Goal: Task Accomplishment & Management: Complete application form

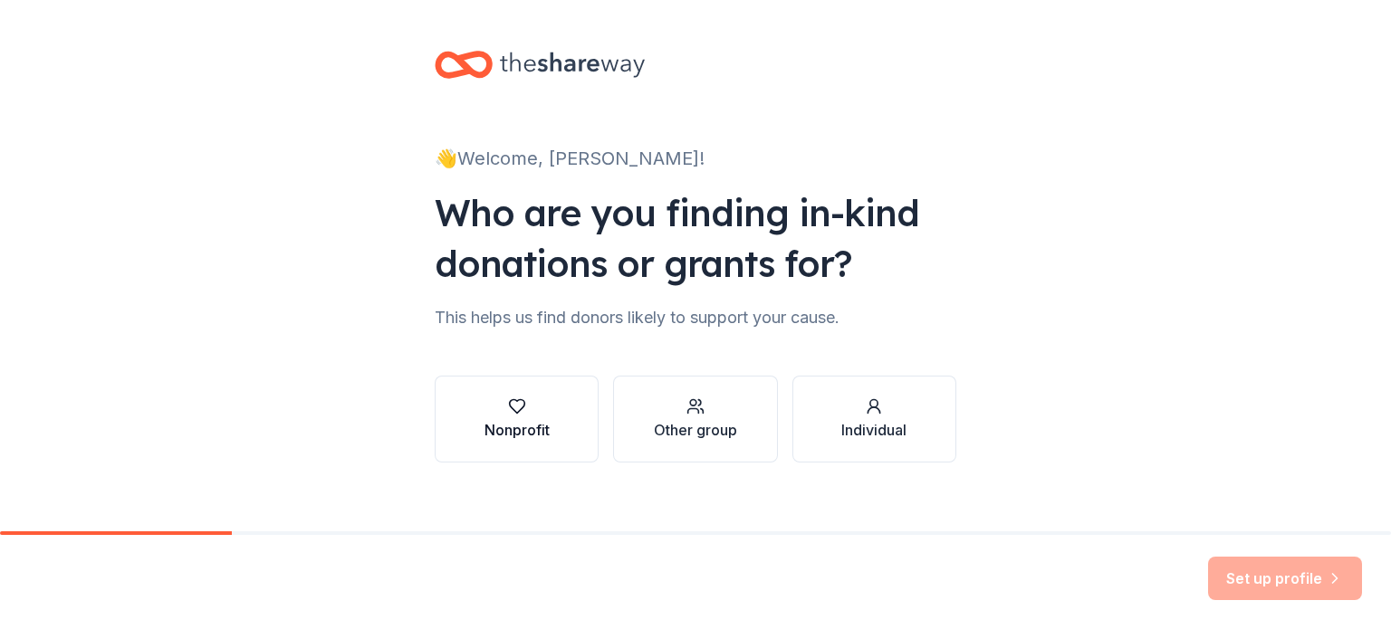
click at [526, 425] on div "Nonprofit" at bounding box center [517, 430] width 65 height 22
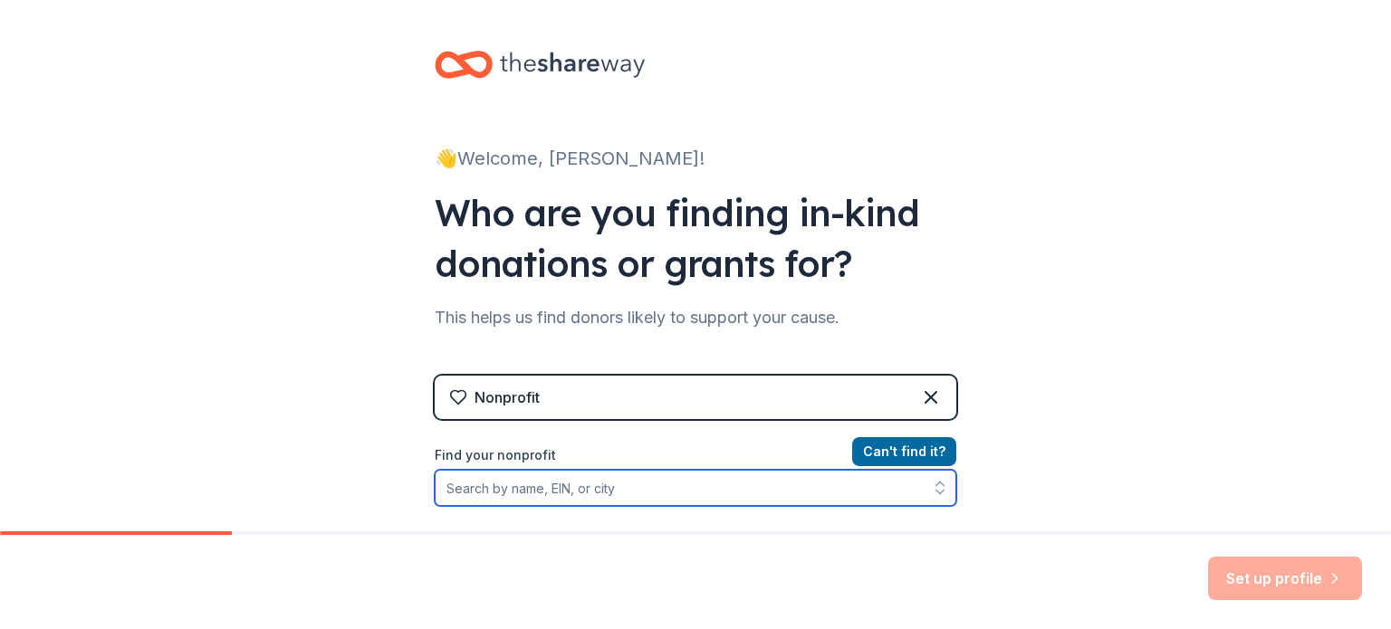
click at [561, 494] on input "Find your nonprofit" at bounding box center [696, 488] width 522 height 36
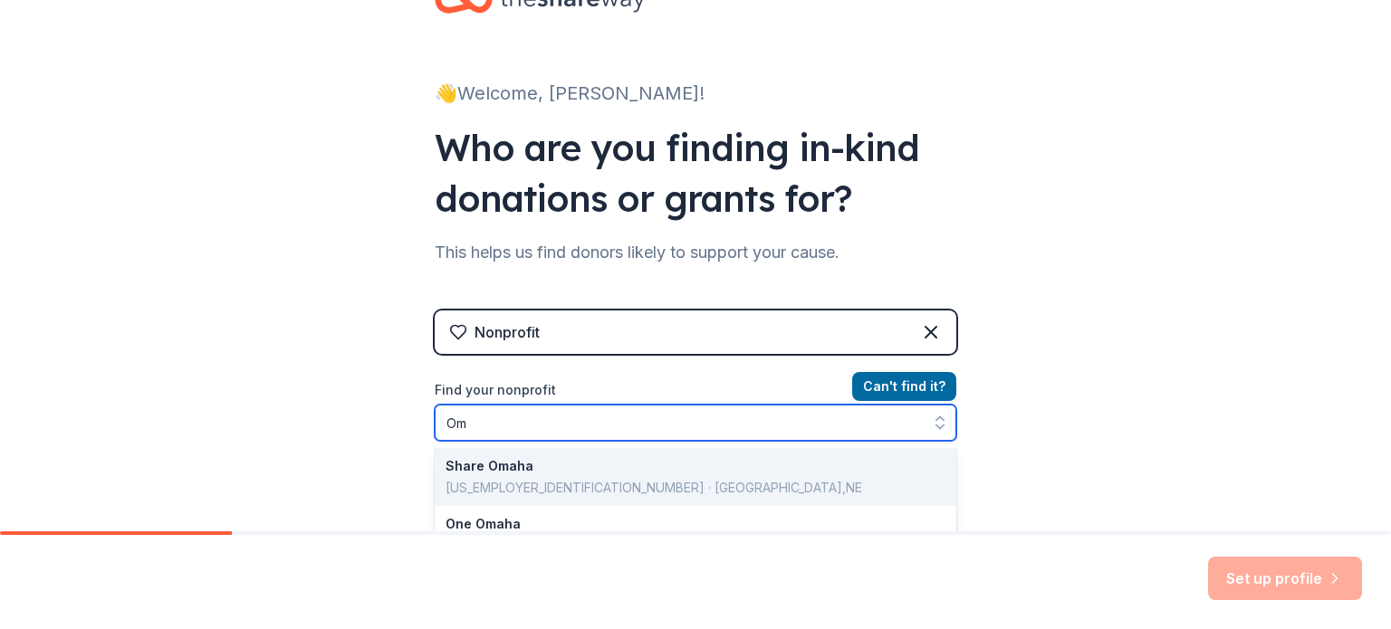
type input "O"
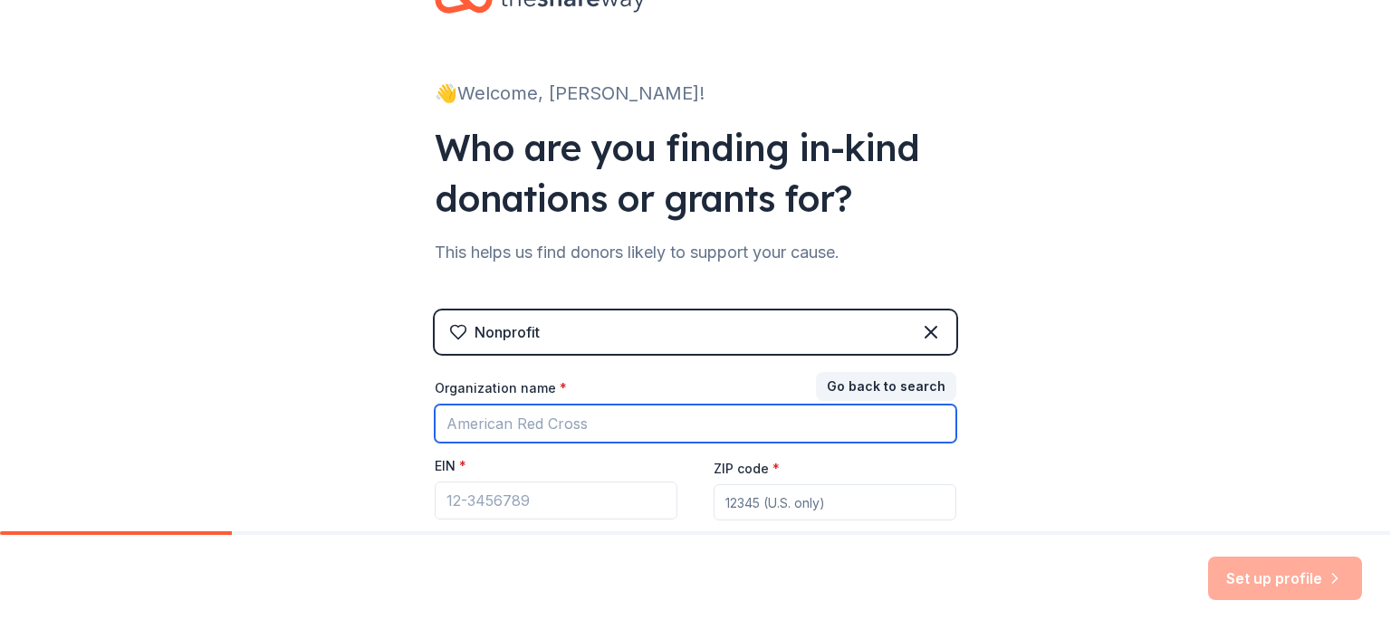
click at [618, 419] on input "Organization name *" at bounding box center [696, 424] width 522 height 38
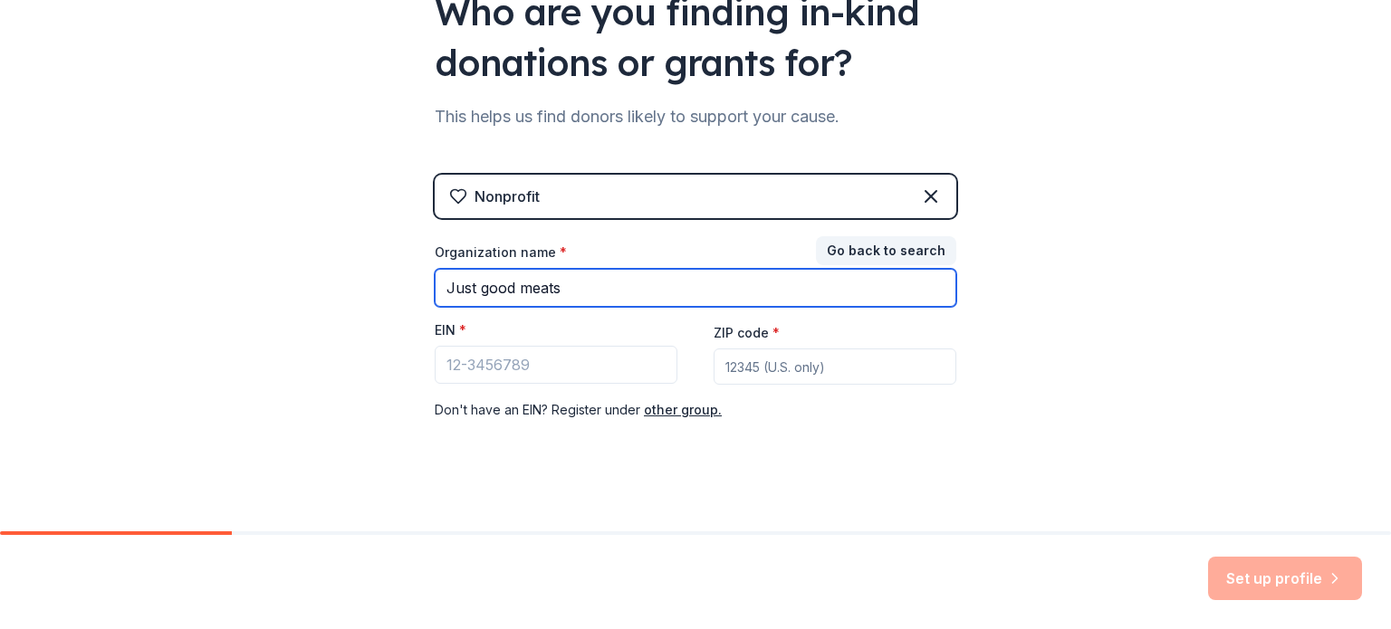
scroll to position [203, 0]
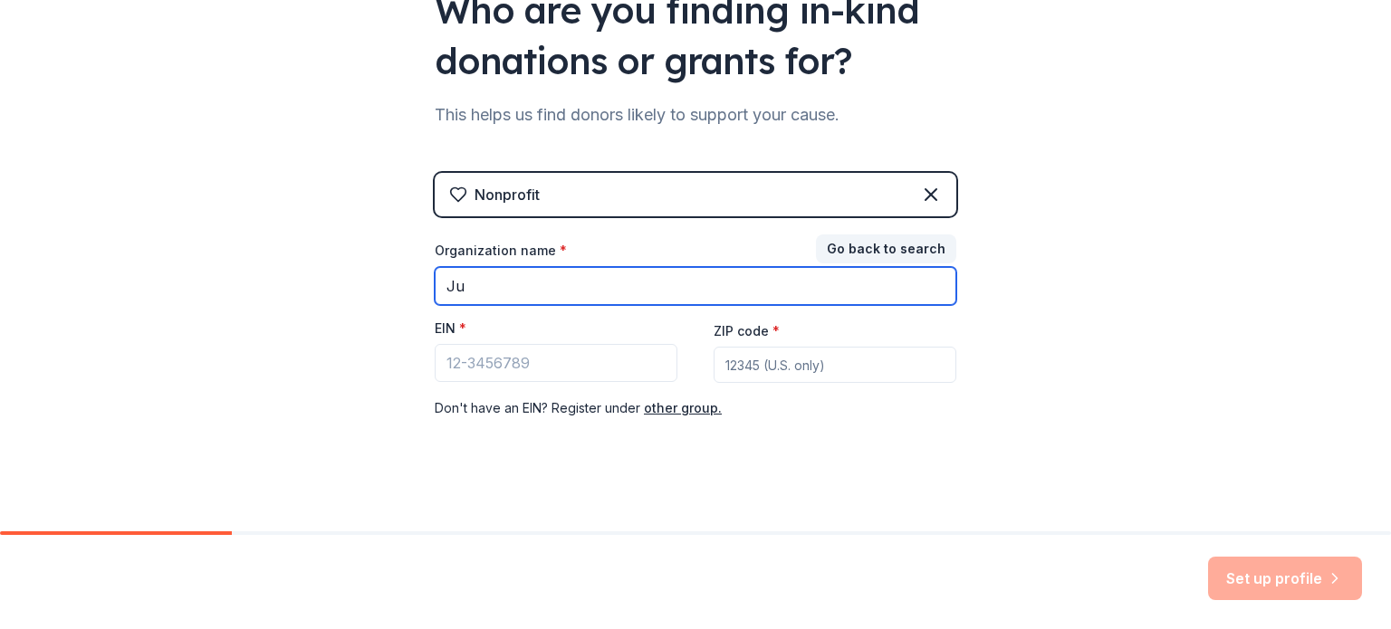
type input "J"
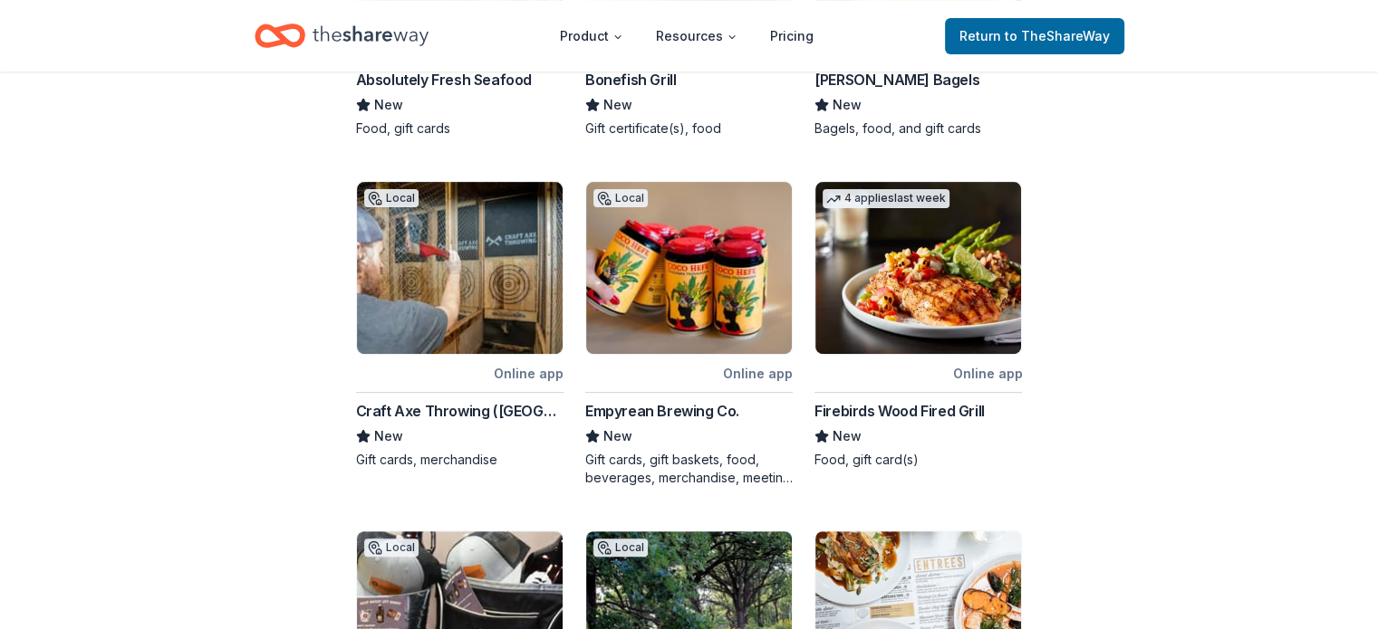
scroll to position [572, 0]
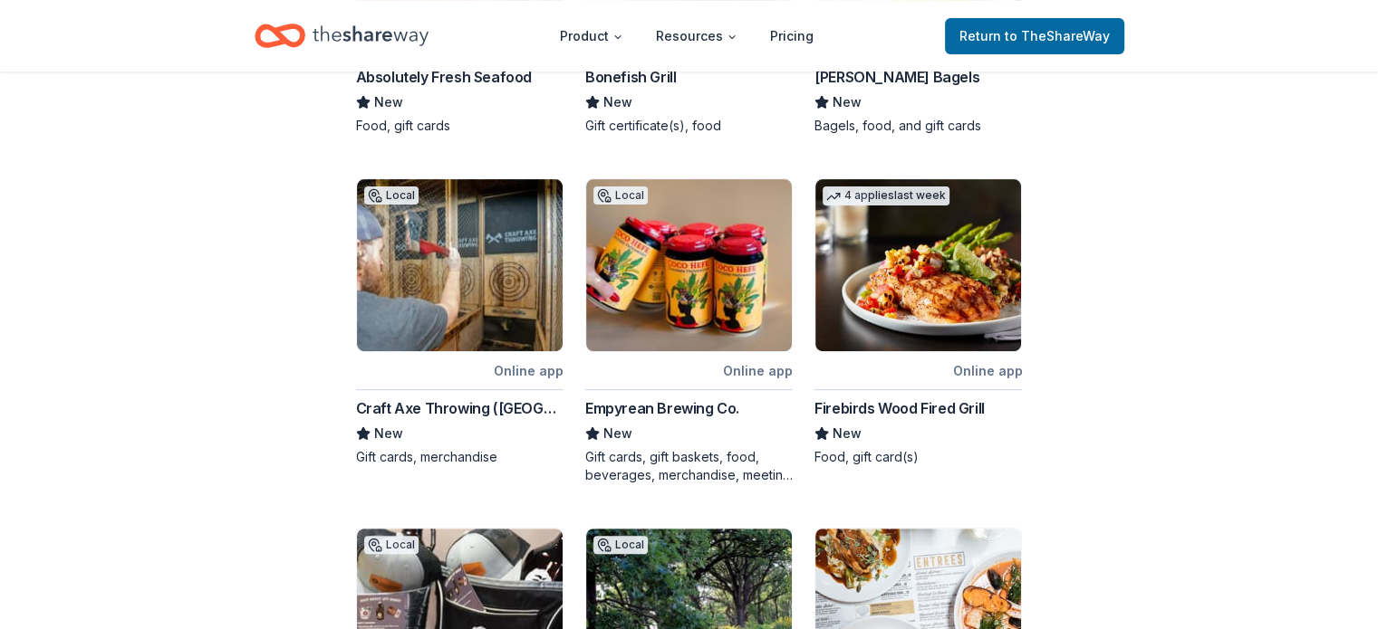
click at [768, 360] on div "Online app" at bounding box center [758, 371] width 70 height 23
